Goal: Check status

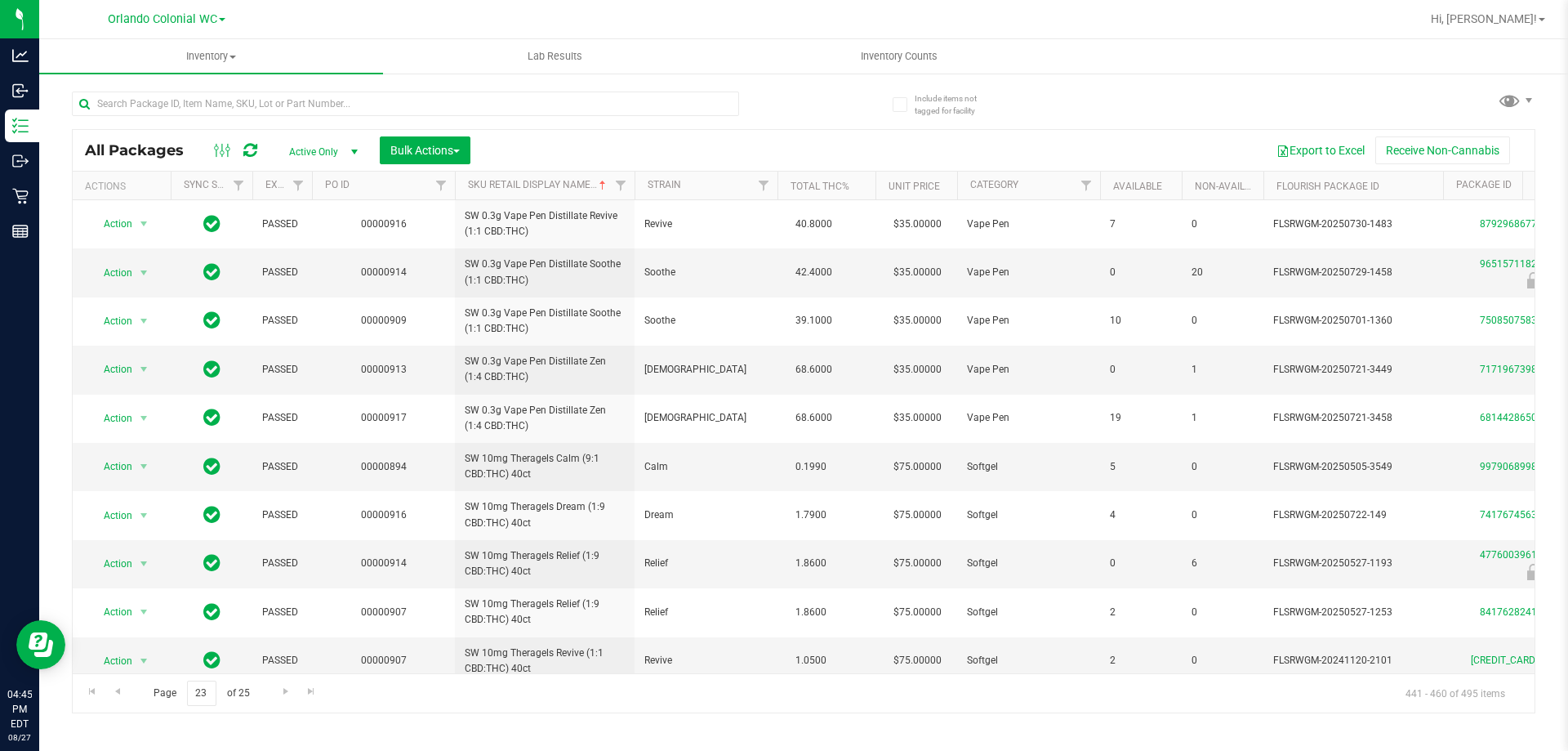
scroll to position [546, 0]
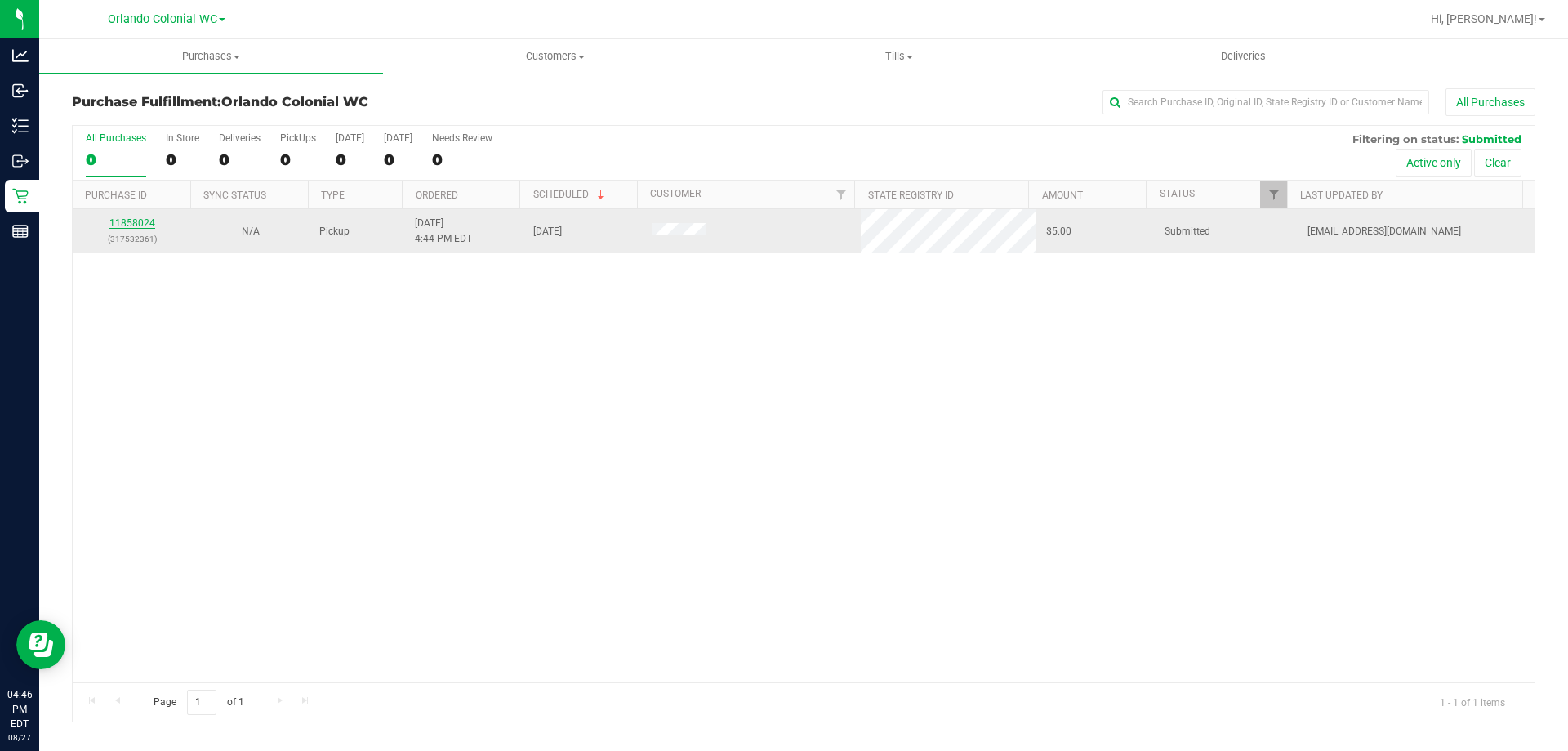
click at [118, 226] on link "11858024" at bounding box center [132, 223] width 45 height 11
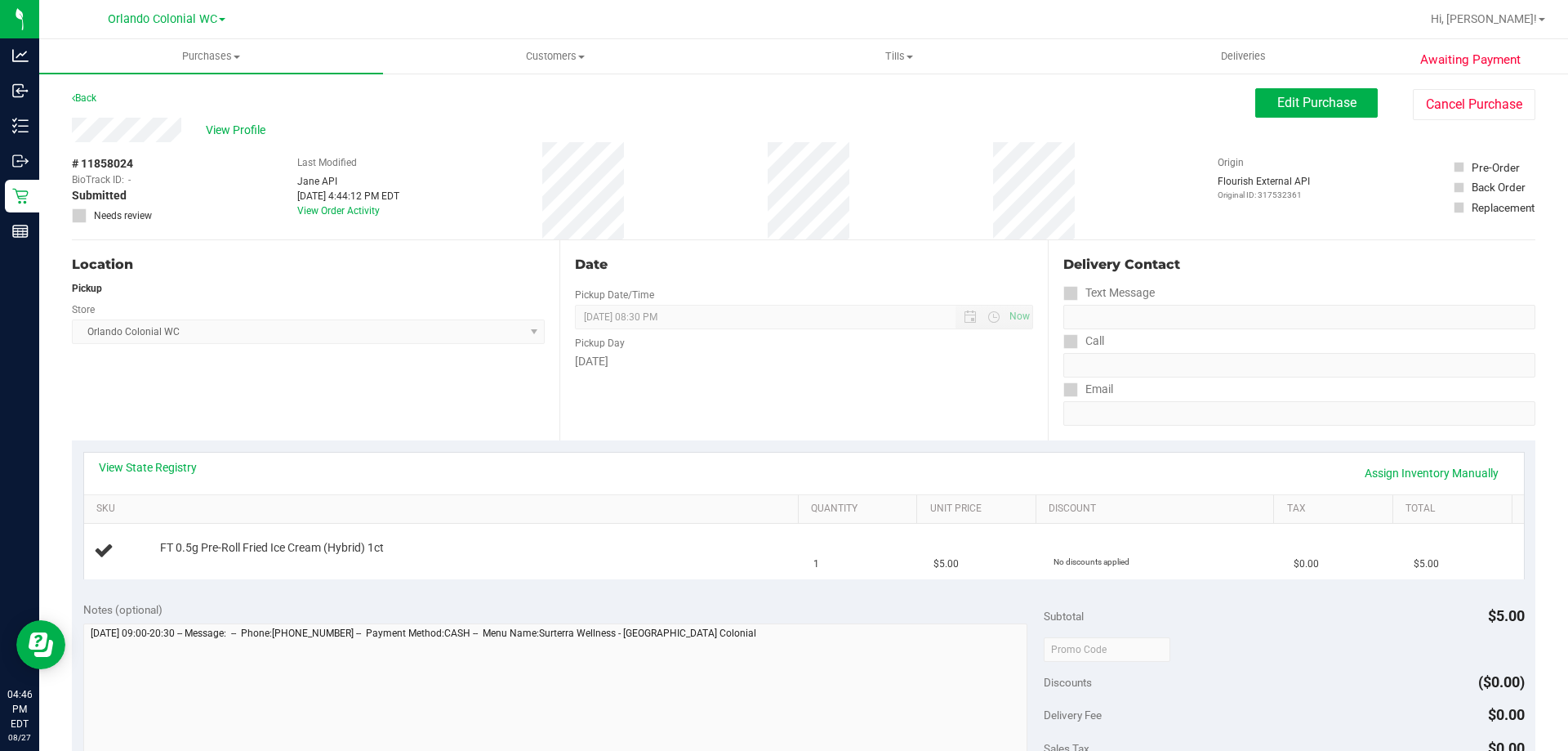
click at [702, 388] on div "Date Pickup Date/Time 08/27/2025 Now 08/27/2025 08:30 PM Now Pickup Day Wednesd…" at bounding box center [803, 340] width 487 height 200
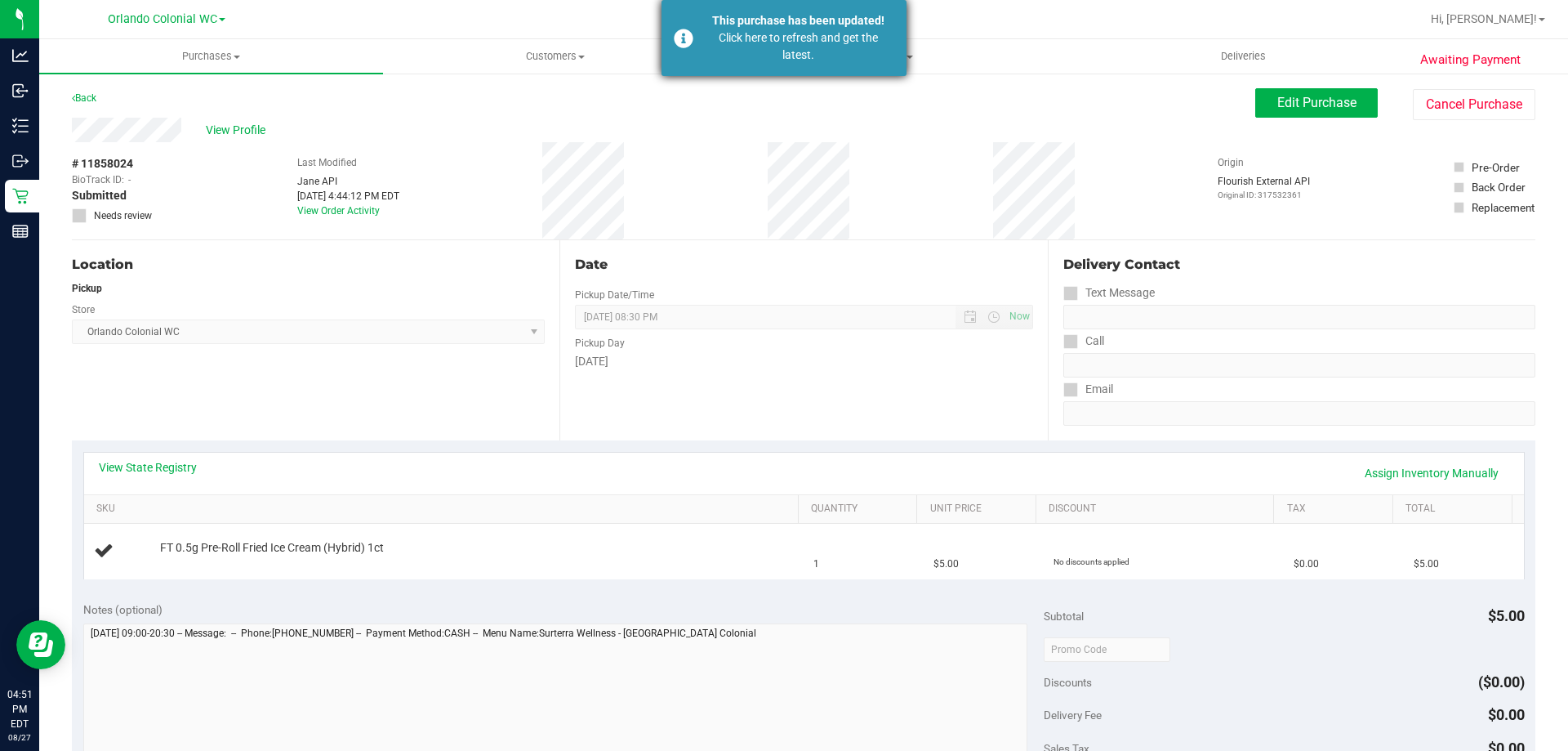
click at [757, 44] on div "Click here to refresh and get the latest." at bounding box center [798, 46] width 192 height 34
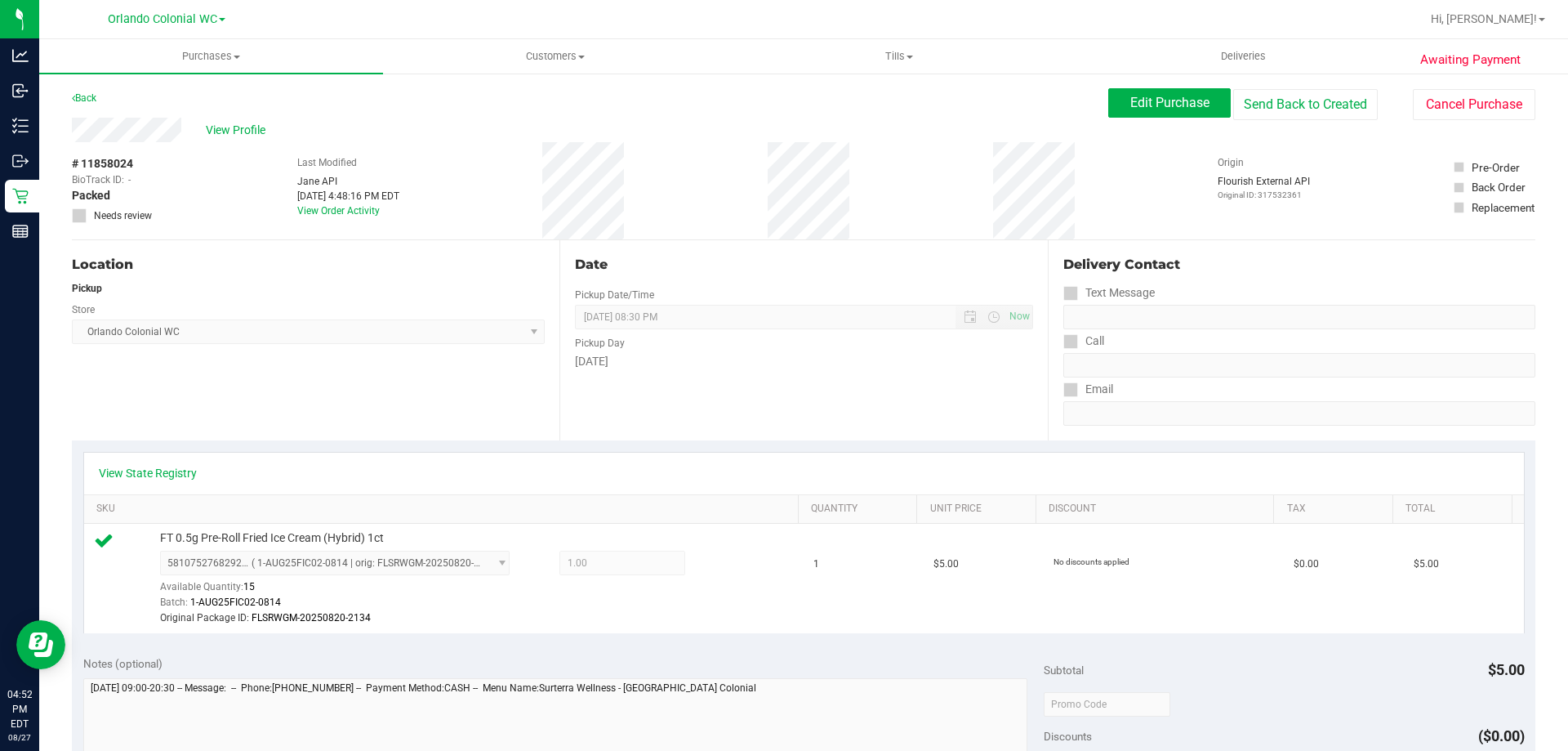
click at [491, 452] on div "View State Registry" at bounding box center [804, 473] width 1440 height 42
click at [91, 97] on link "Back" at bounding box center [84, 98] width 25 height 11
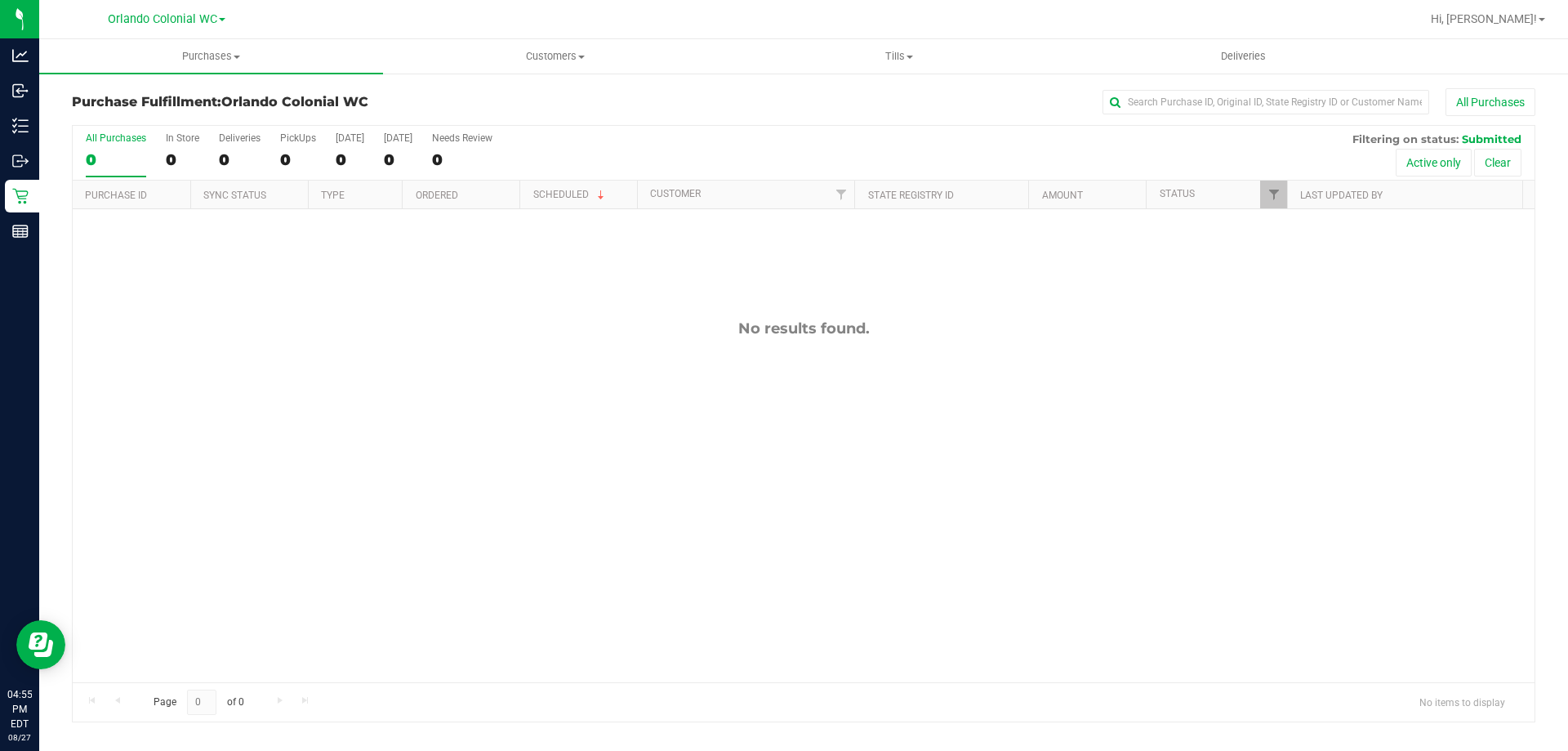
click at [316, 341] on div "No results found." at bounding box center [804, 500] width 1462 height 583
click at [383, 418] on div "No results found." at bounding box center [804, 500] width 1462 height 583
